Goal: Transaction & Acquisition: Purchase product/service

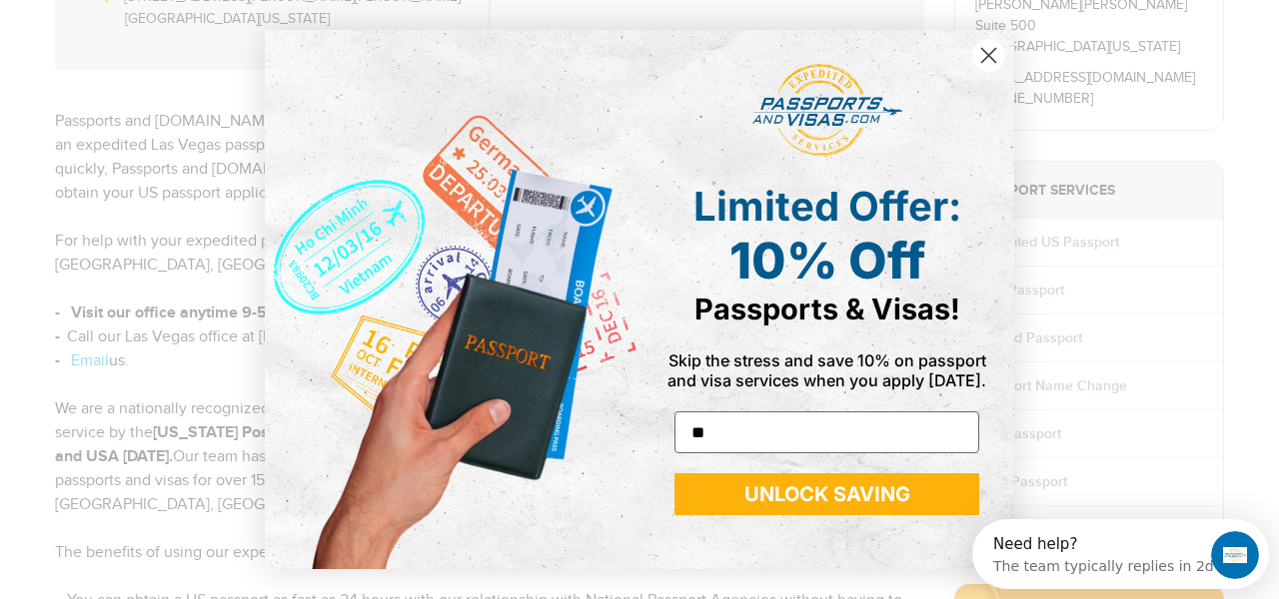
type input "**********"
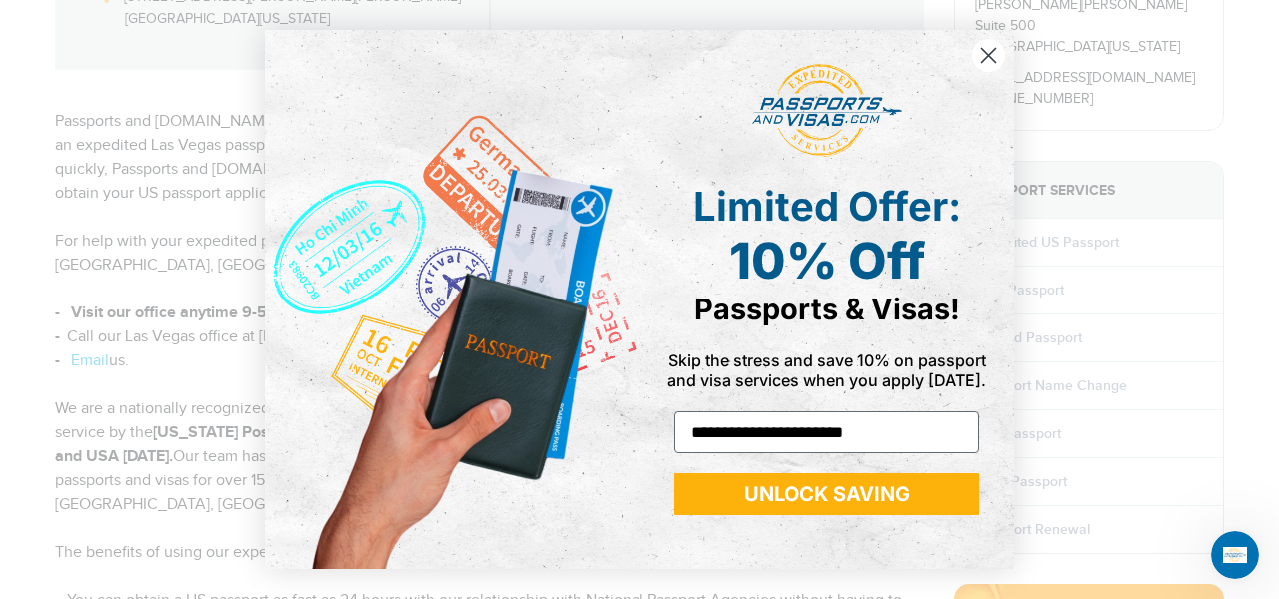
click at [895, 484] on button "UNLOCK SAVING" at bounding box center [826, 495] width 305 height 42
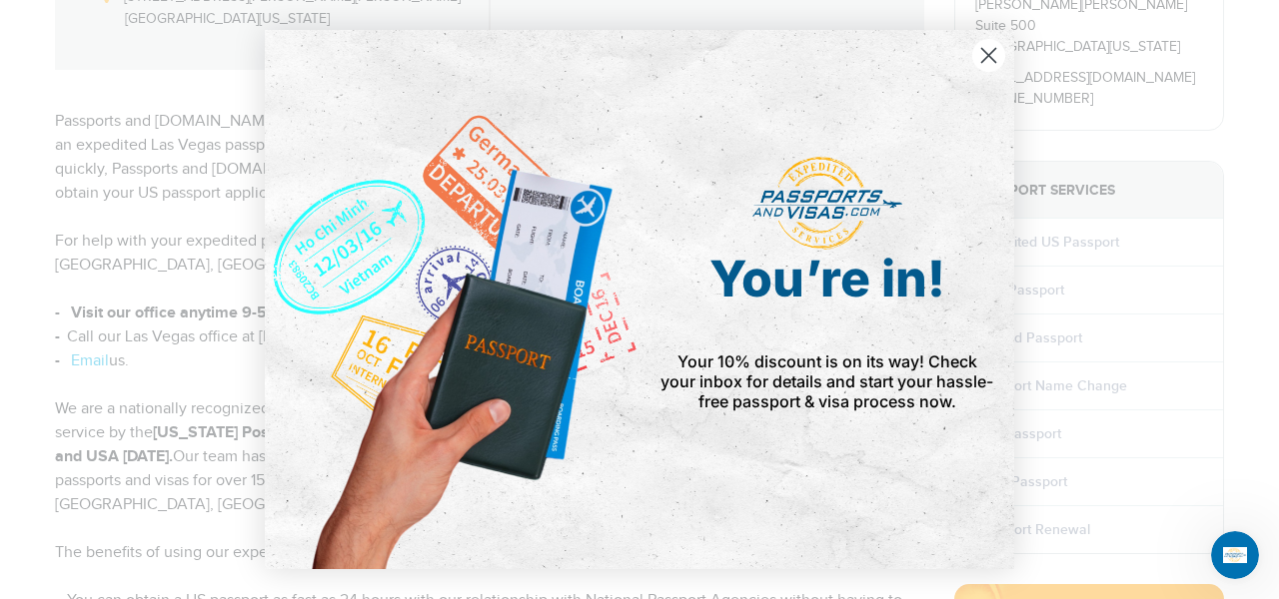
click at [981, 67] on circle "Close dialog" at bounding box center [988, 55] width 33 height 33
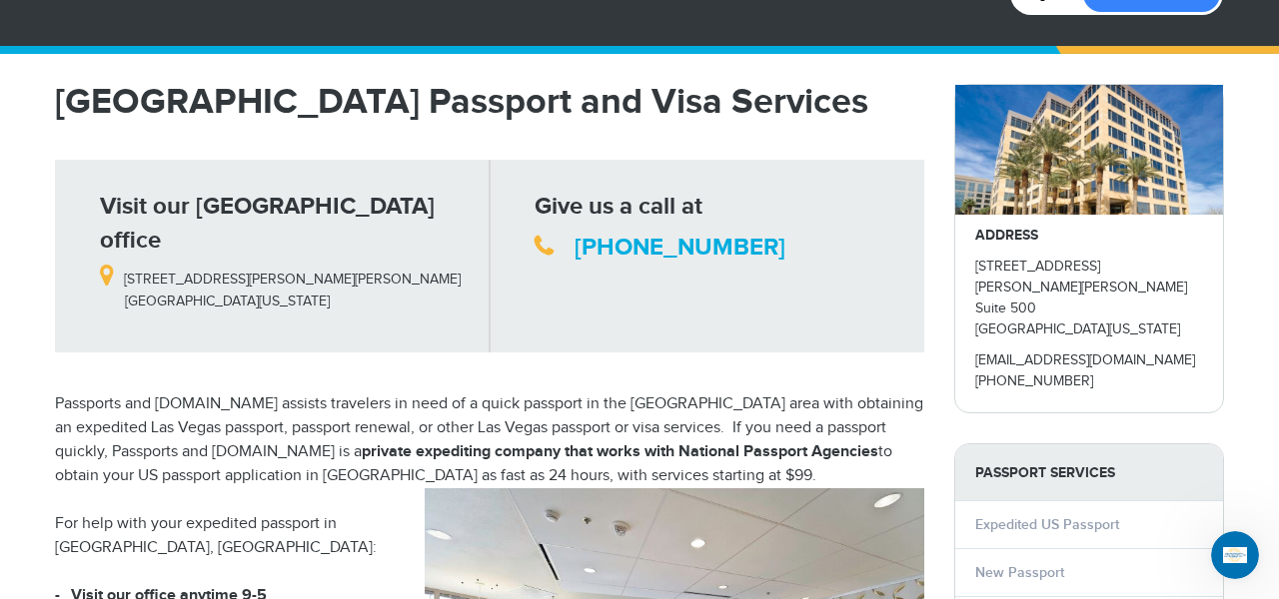
scroll to position [133, 0]
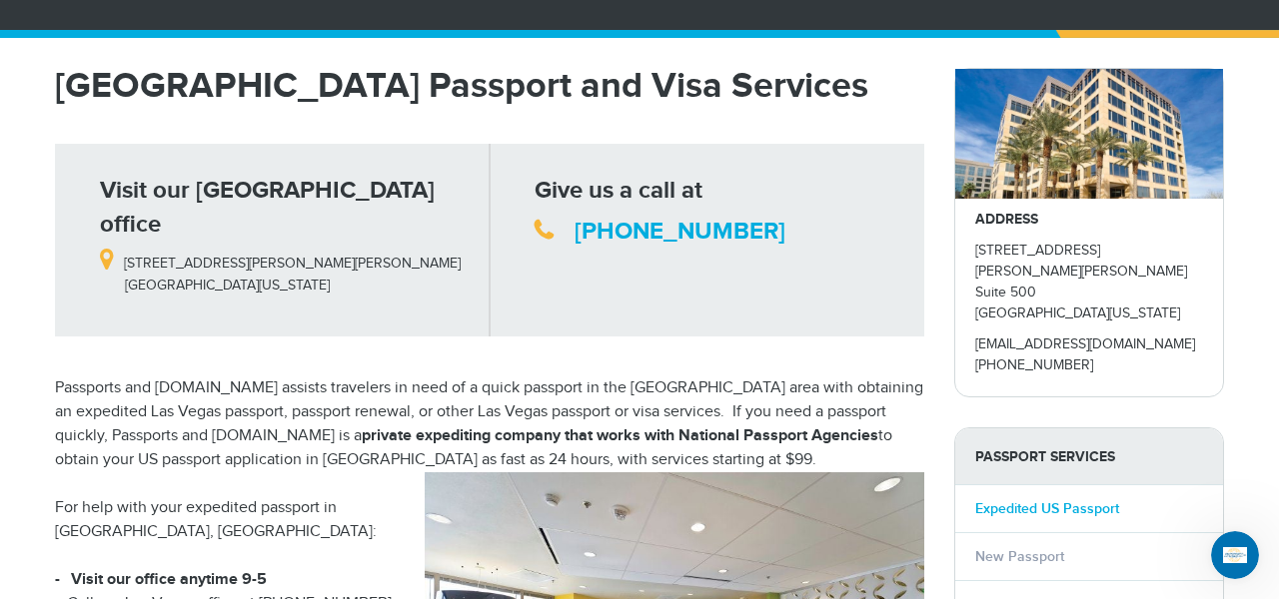
click at [1039, 501] on link "Expedited US Passport" at bounding box center [1047, 509] width 144 height 17
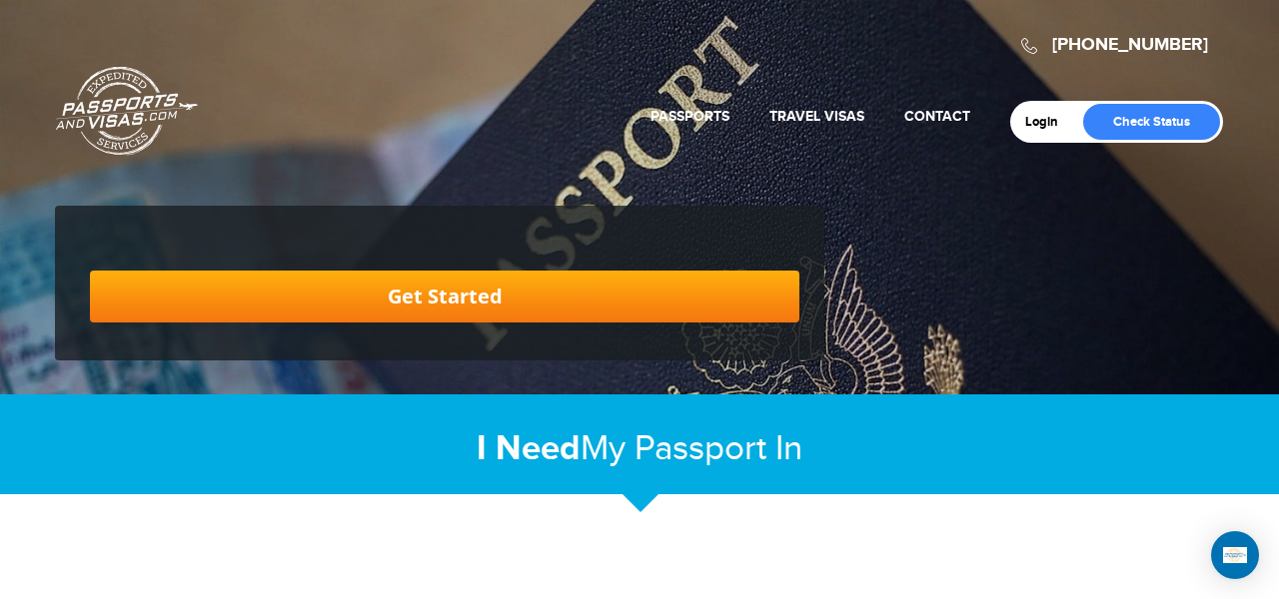
click at [708, 295] on link "Get Started" at bounding box center [444, 297] width 709 height 52
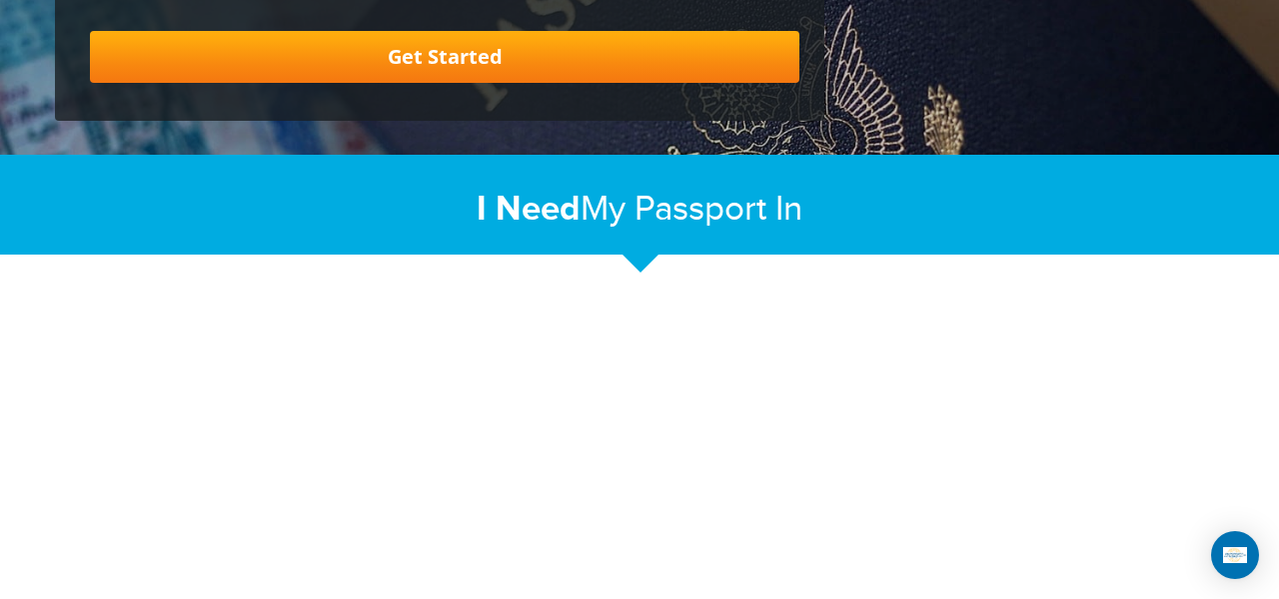
scroll to position [245, 0]
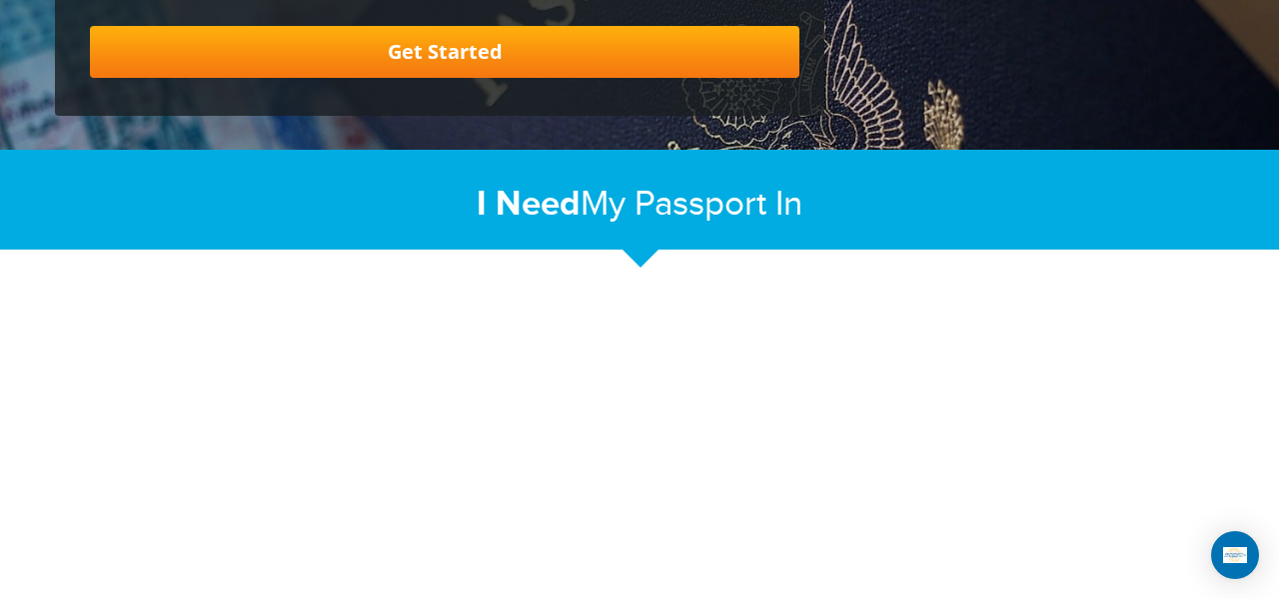
click at [698, 170] on div "I Need My Passport In Expedited US Passport In" at bounding box center [639, 198] width 1199 height 96
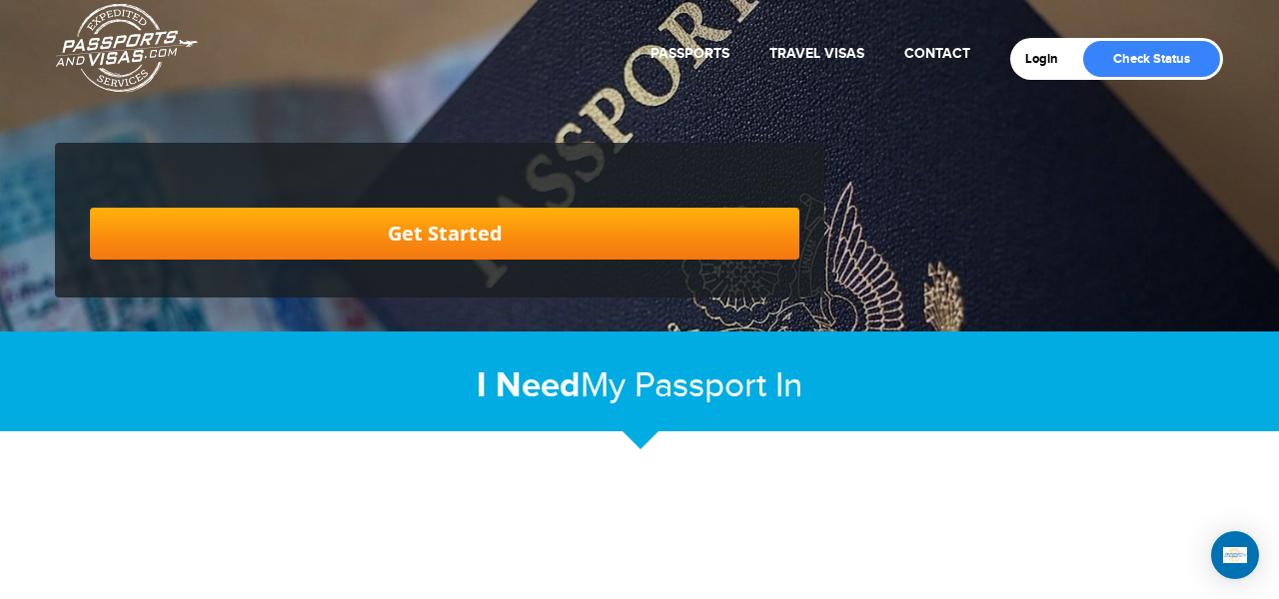
scroll to position [0, 0]
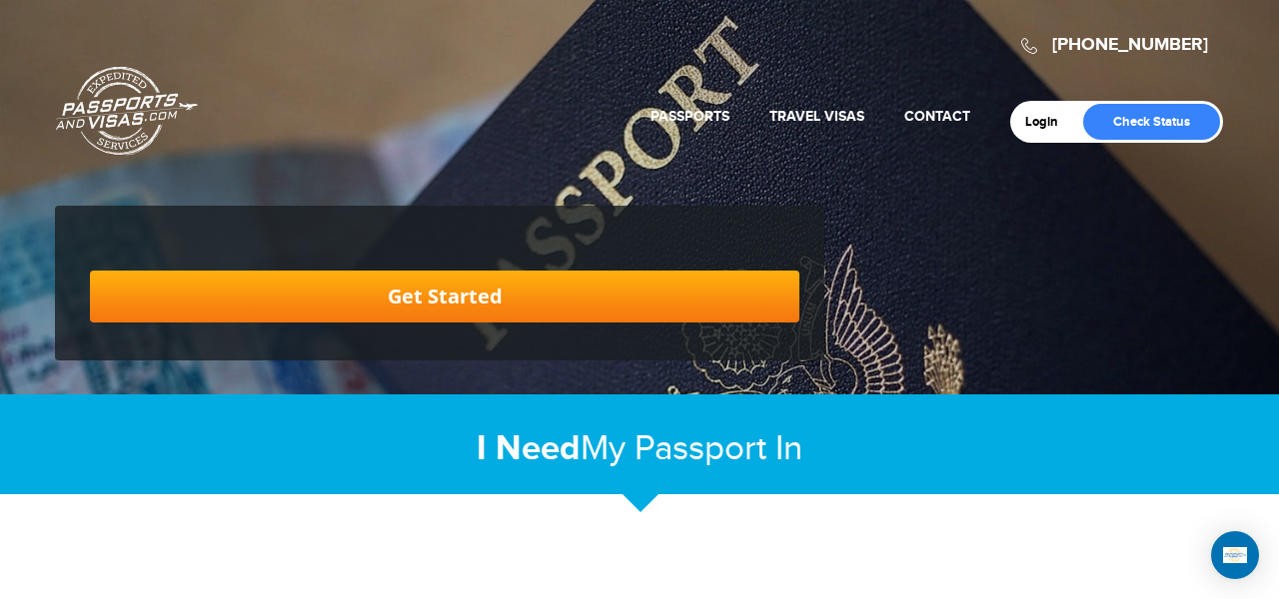
click at [572, 304] on link "Get Started" at bounding box center [444, 297] width 709 height 52
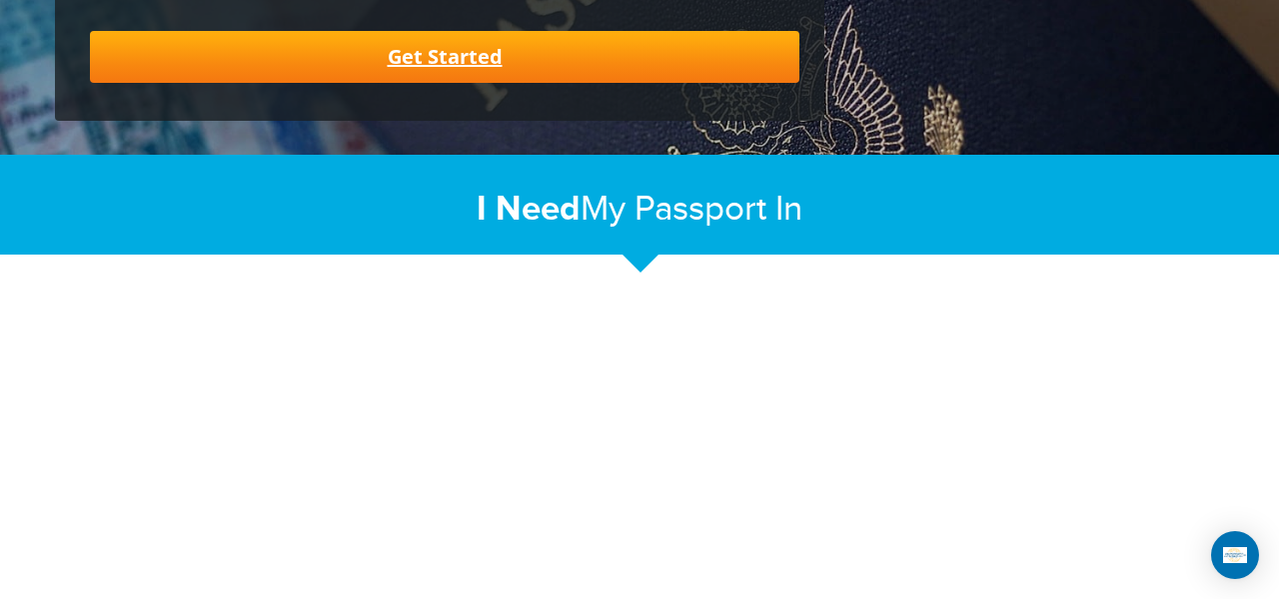
scroll to position [245, 0]
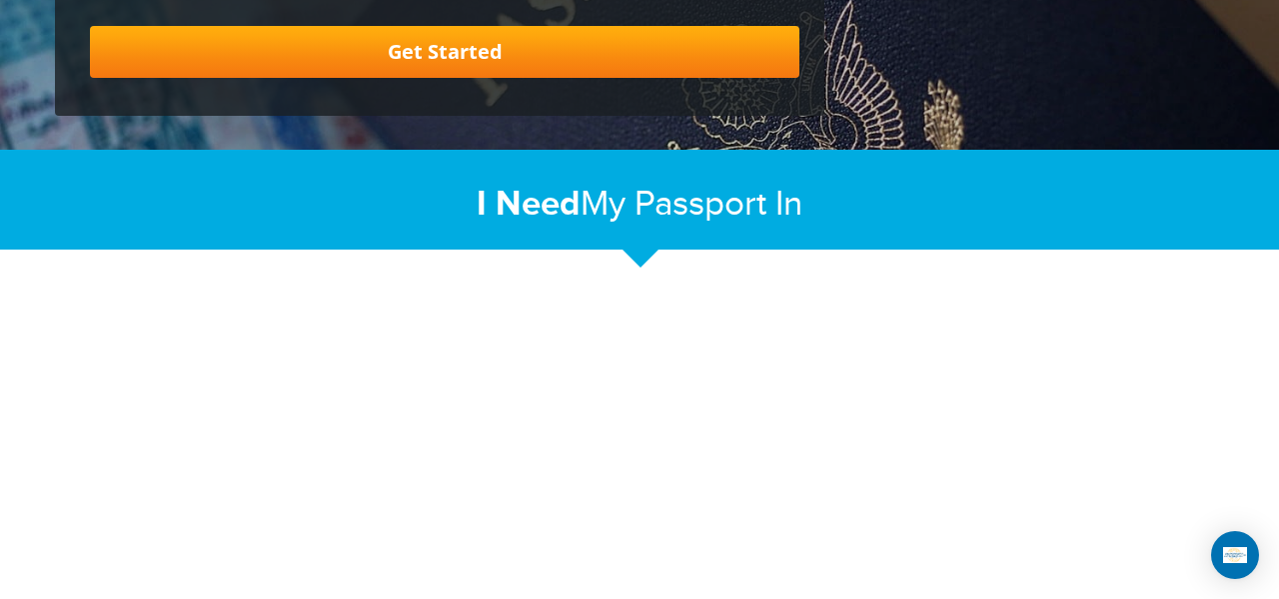
click at [630, 208] on h2 "I Need My Passport In Expedited US Passport In" at bounding box center [639, 204] width 1169 height 43
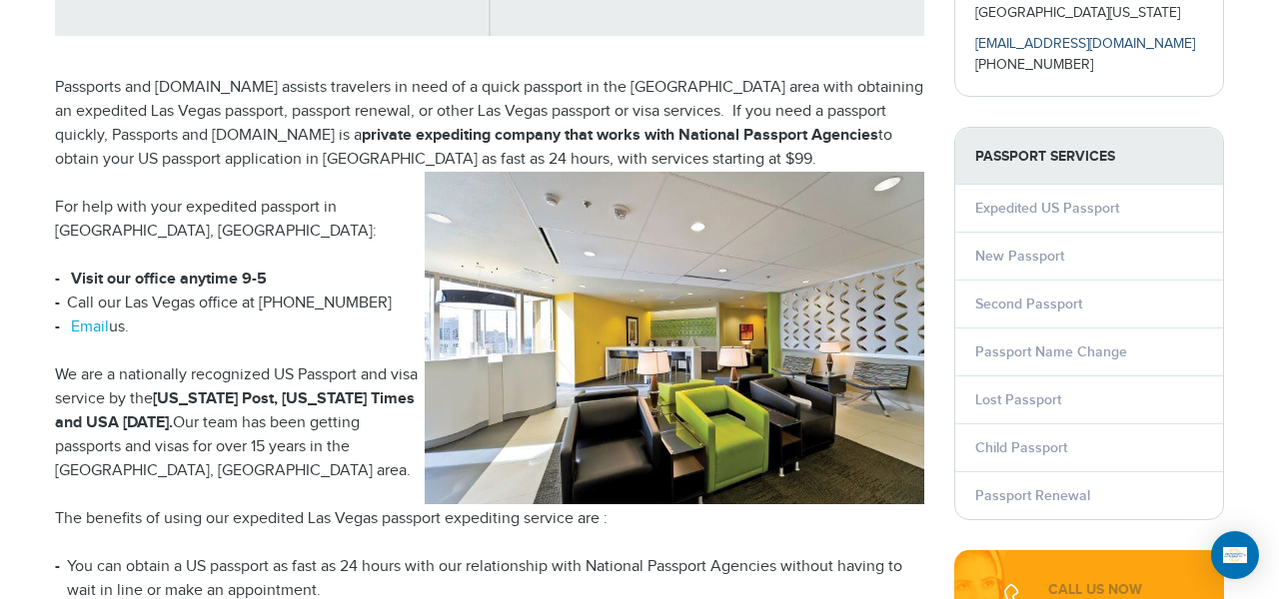
scroll to position [436, 0]
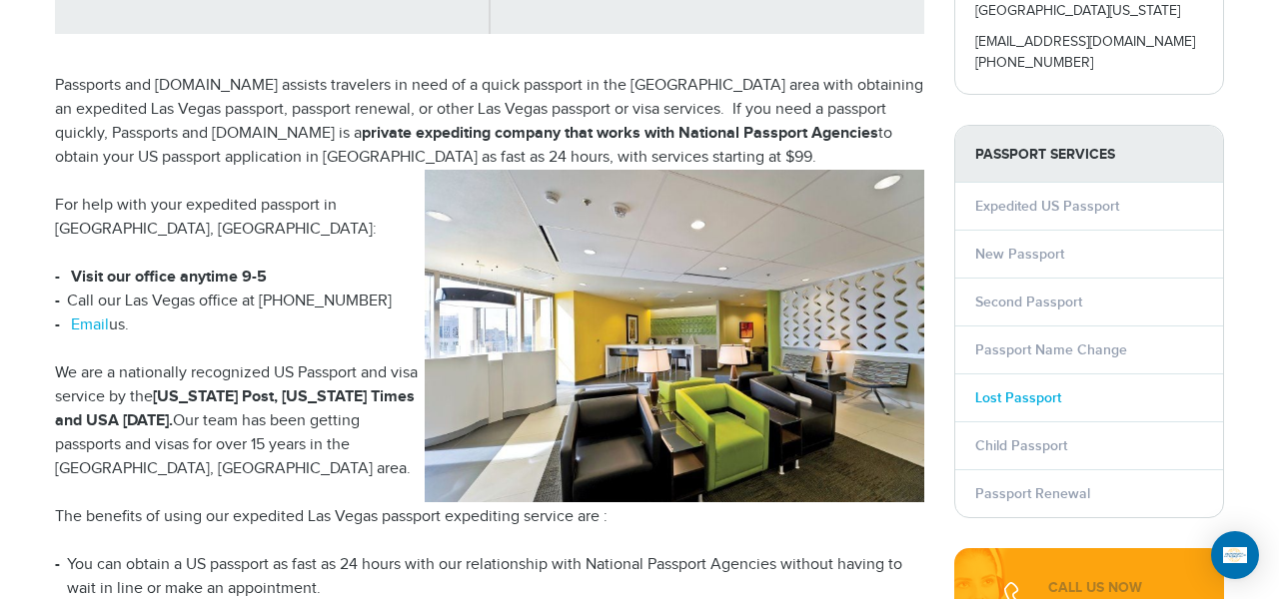
click at [1042, 390] on link "Lost Passport" at bounding box center [1018, 398] width 86 height 17
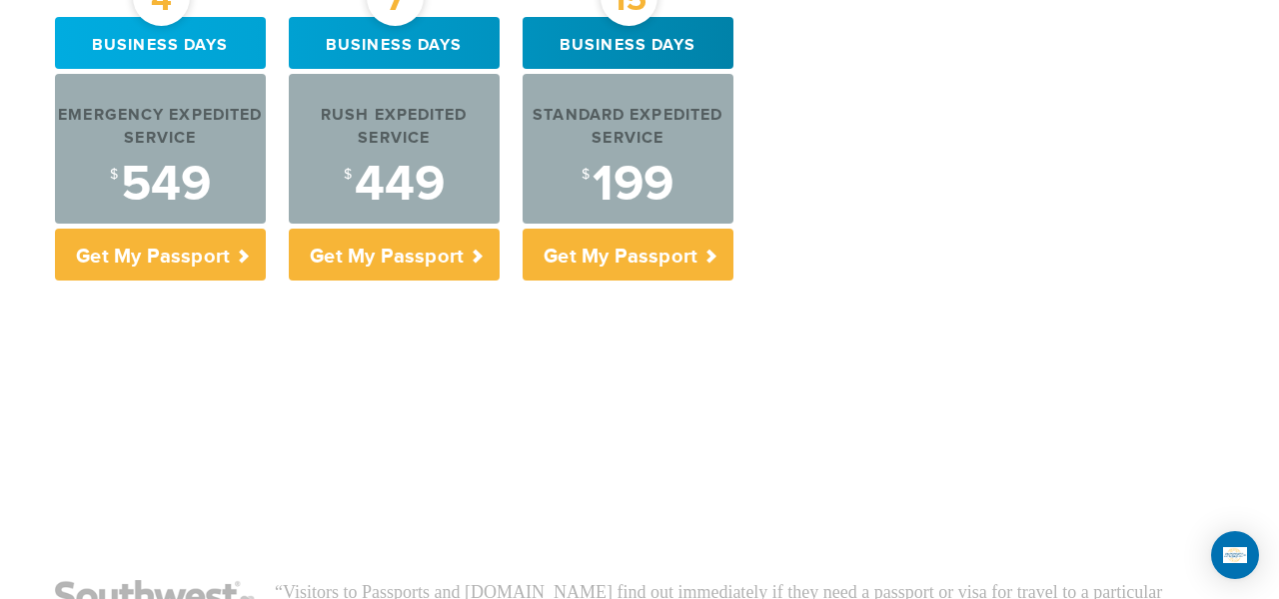
scroll to position [917, 0]
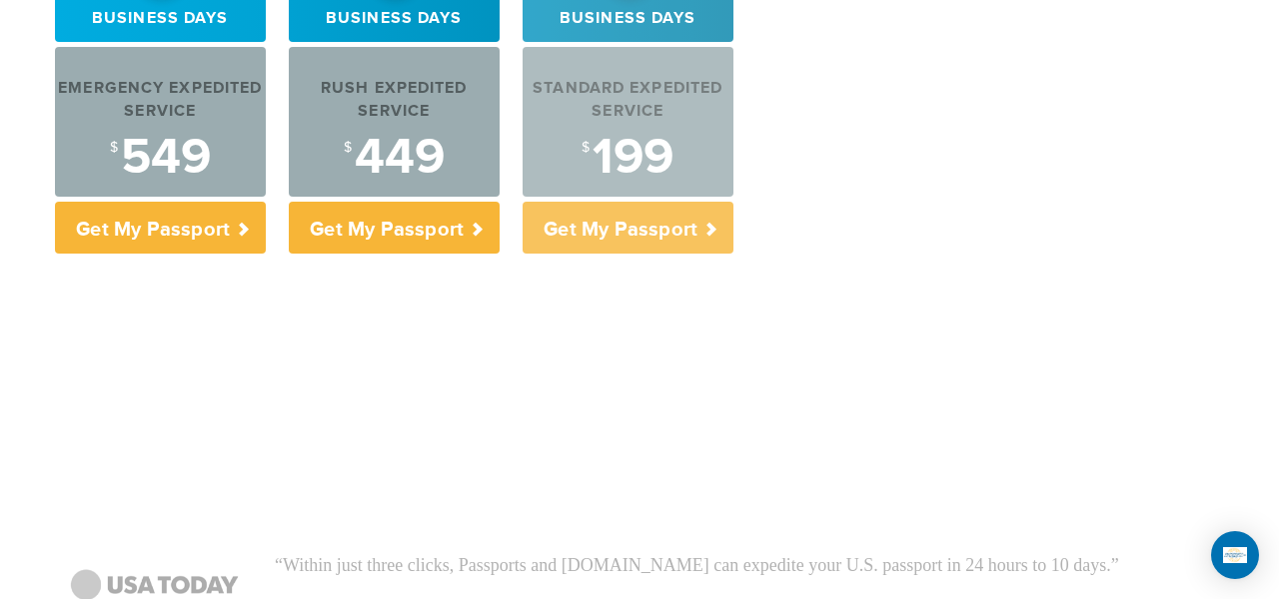
click at [710, 219] on p "Get My Passport" at bounding box center [628, 228] width 211 height 52
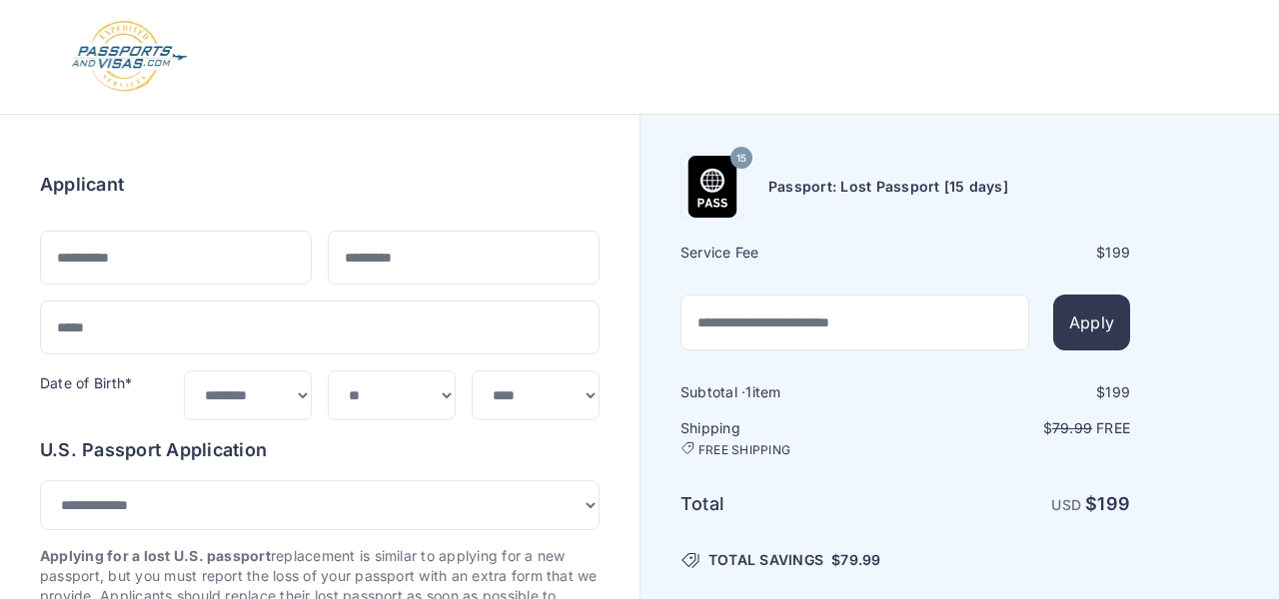
select select "****"
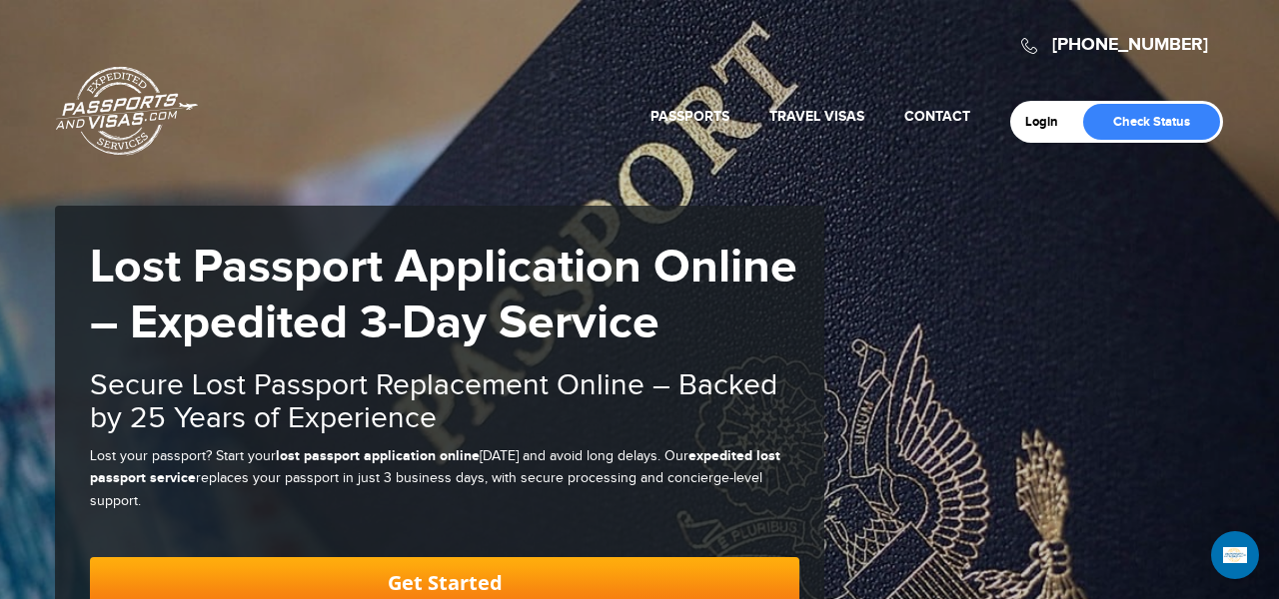
click at [782, 581] on link "Get Started" at bounding box center [444, 584] width 709 height 52
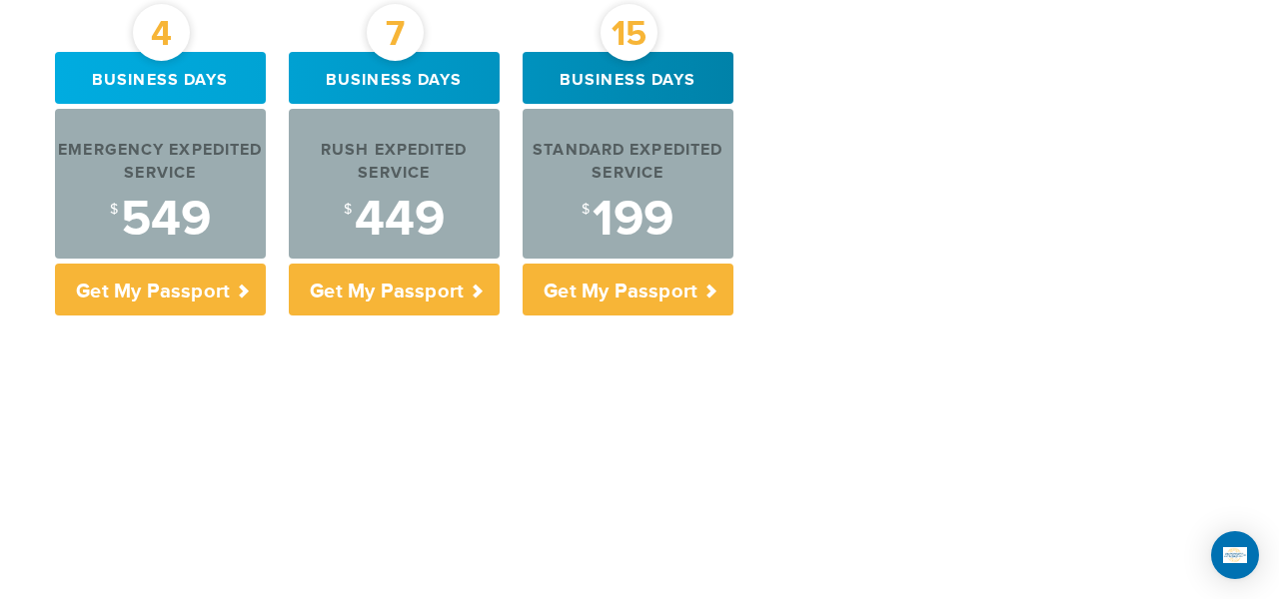
scroll to position [859, 0]
